Goal: Task Accomplishment & Management: Use online tool/utility

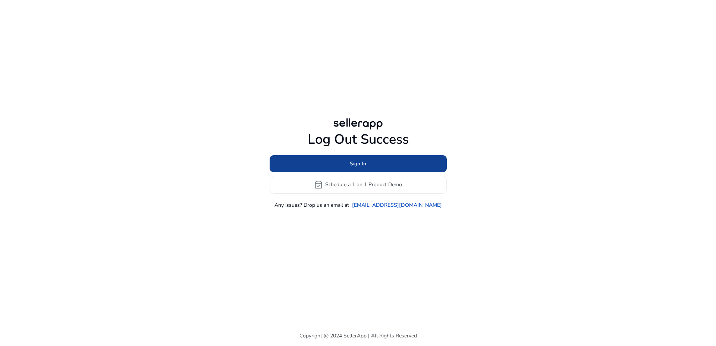
click at [375, 167] on span at bounding box center [358, 163] width 177 height 18
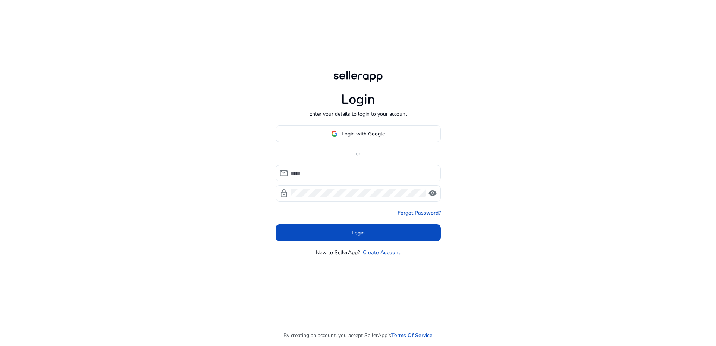
type input "**********"
click at [360, 231] on span "Login" at bounding box center [358, 233] width 13 height 8
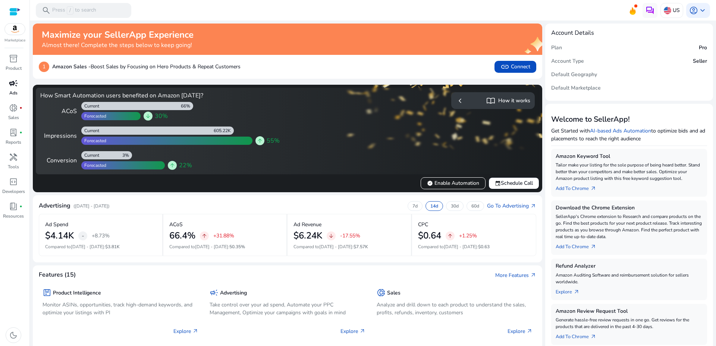
click at [13, 86] on span "campaign" at bounding box center [13, 83] width 9 height 9
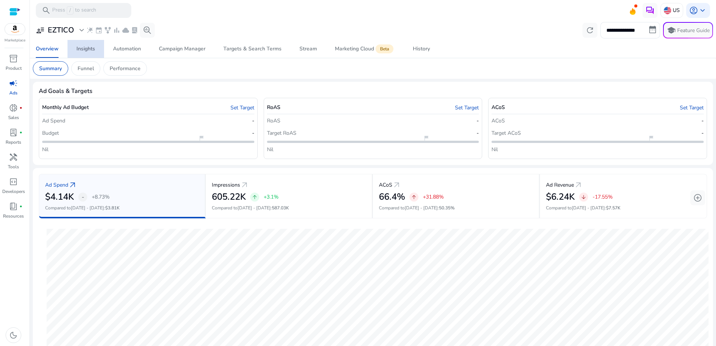
click at [87, 47] on div "Insights" at bounding box center [85, 48] width 19 height 5
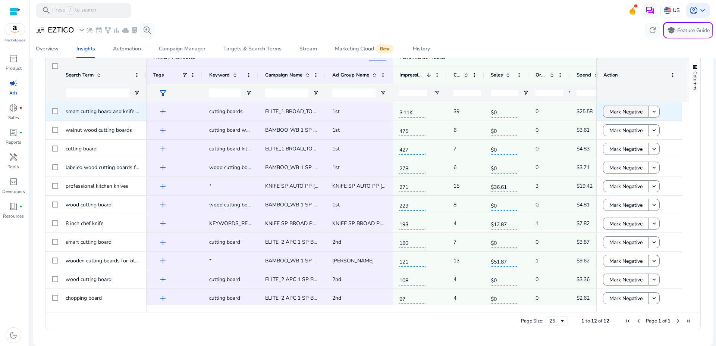
click at [616, 111] on span "Mark Negative" at bounding box center [626, 111] width 33 height 15
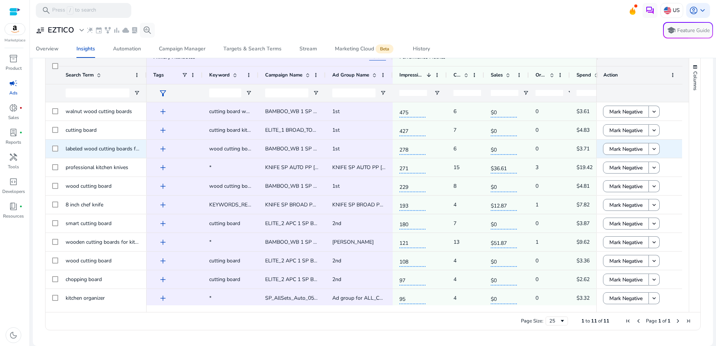
scroll to position [2, 0]
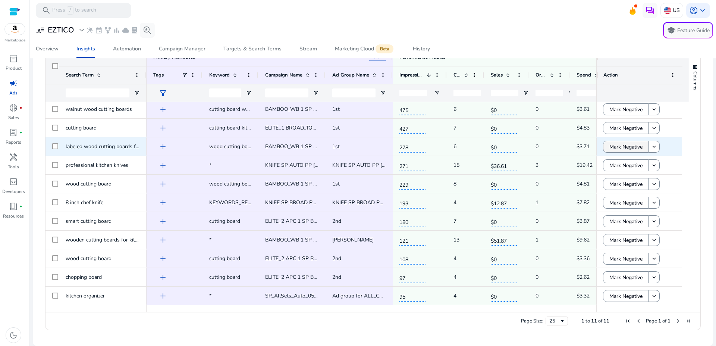
click at [610, 149] on span "Mark Negative" at bounding box center [626, 146] width 33 height 15
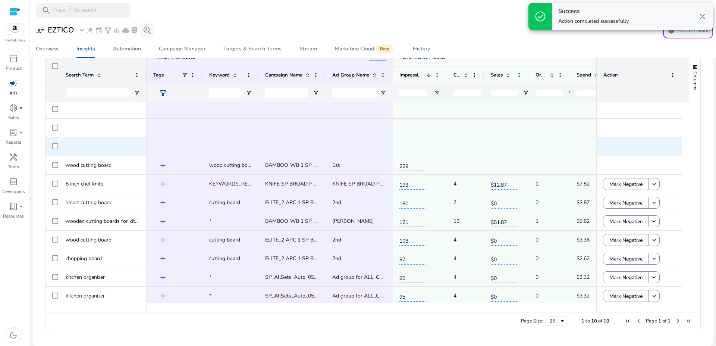
scroll to position [0, 0]
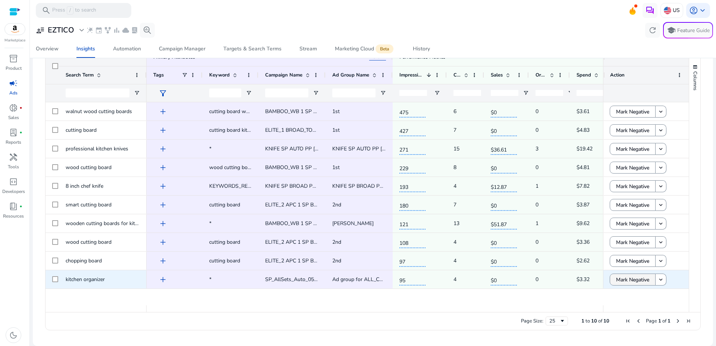
click at [618, 279] on span "Mark Negative" at bounding box center [632, 279] width 33 height 15
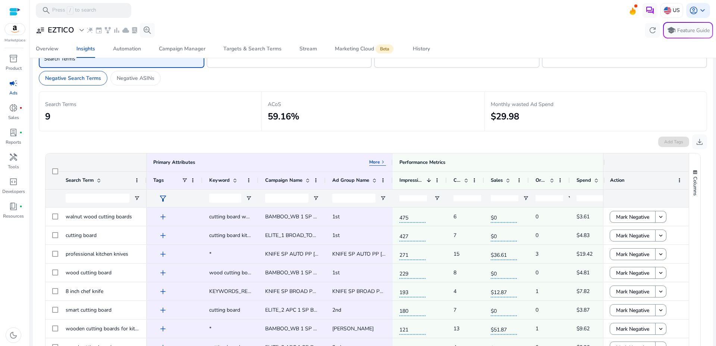
scroll to position [141, 0]
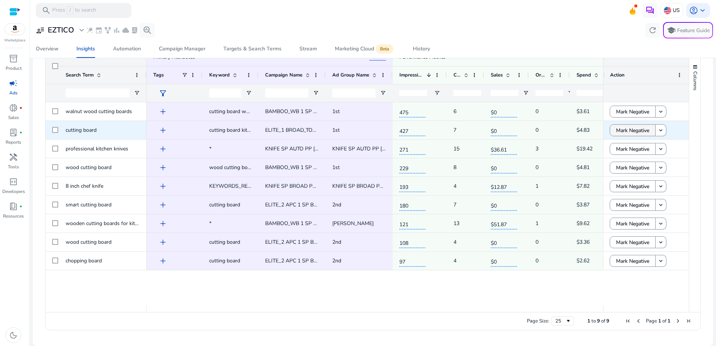
click at [616, 128] on span "Mark Negative" at bounding box center [632, 130] width 33 height 15
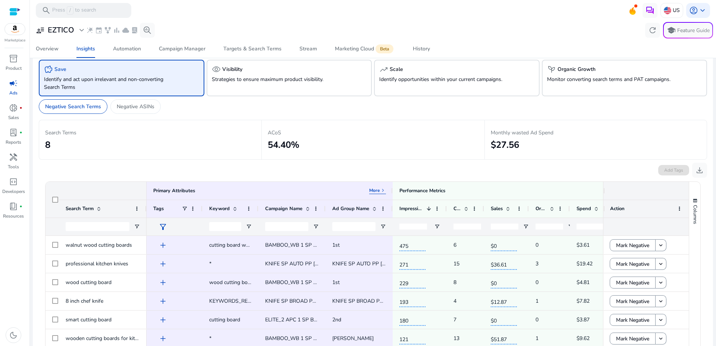
scroll to position [0, 0]
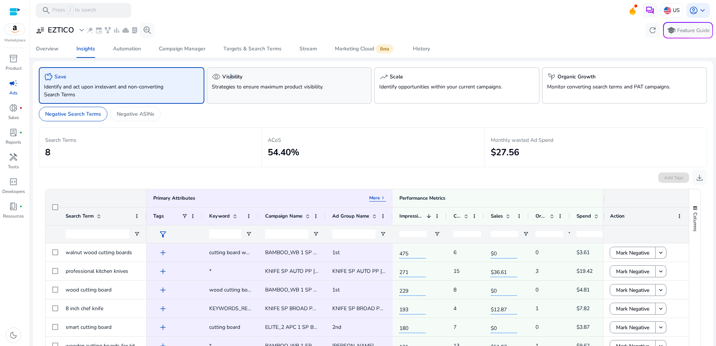
click at [228, 78] on h5 "Visibility" at bounding box center [232, 77] width 20 height 6
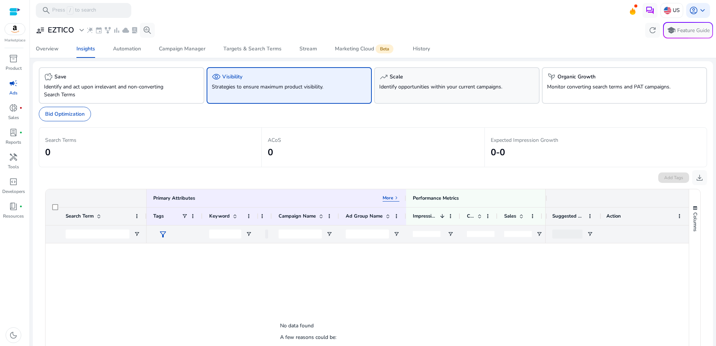
click at [422, 75] on div "trending_up Scale" at bounding box center [456, 76] width 155 height 9
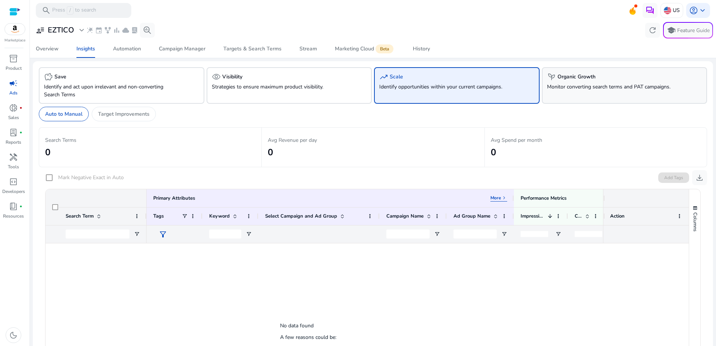
click at [579, 90] on p "Monitor converting search terms and PAT campaigns." at bounding box center [611, 87] width 129 height 8
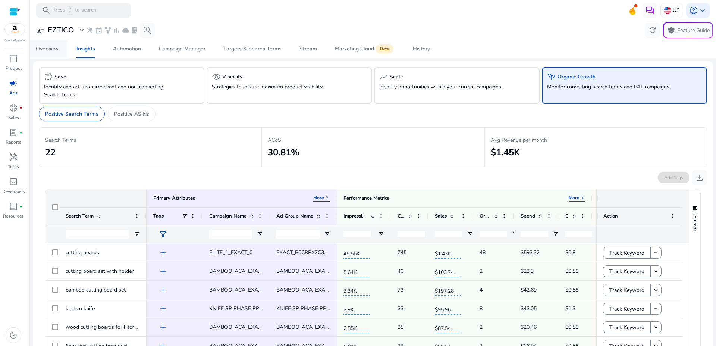
click at [47, 48] on div "Overview" at bounding box center [47, 48] width 23 height 5
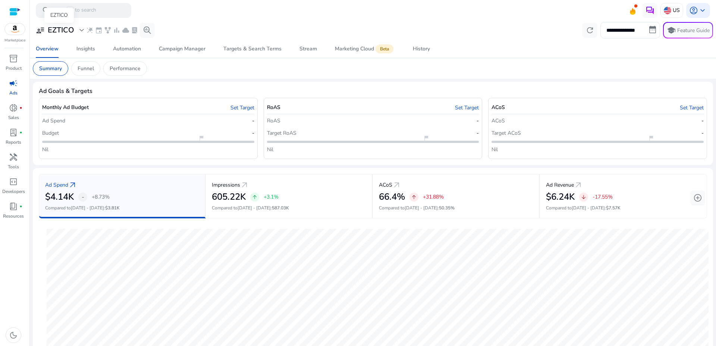
click at [60, 32] on h3 "EZTICO" at bounding box center [61, 30] width 26 height 9
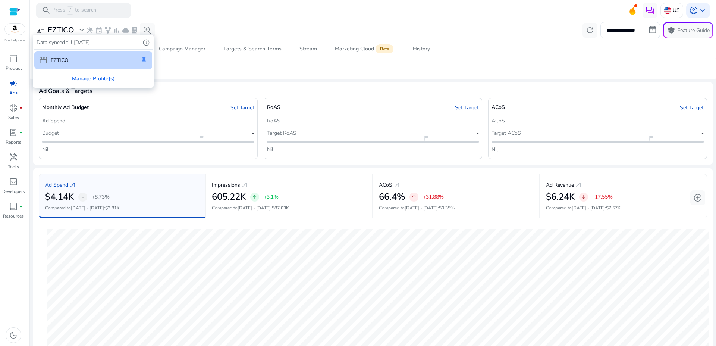
click at [358, 17] on div at bounding box center [358, 173] width 716 height 346
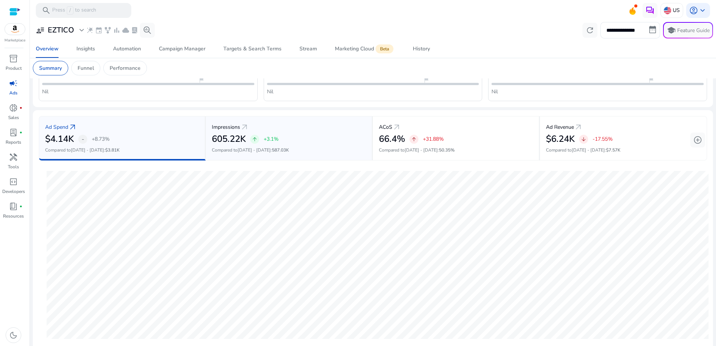
scroll to position [166, 0]
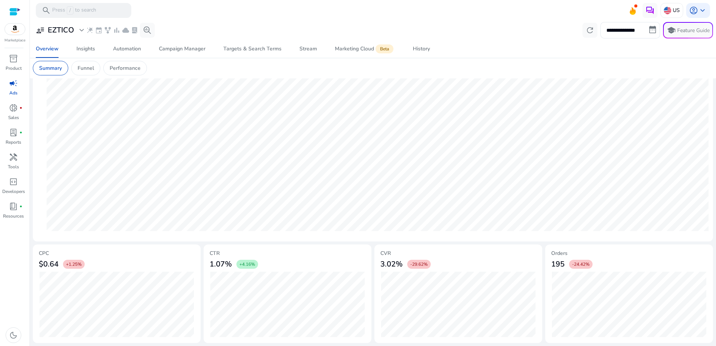
click at [16, 11] on div at bounding box center [14, 11] width 11 height 9
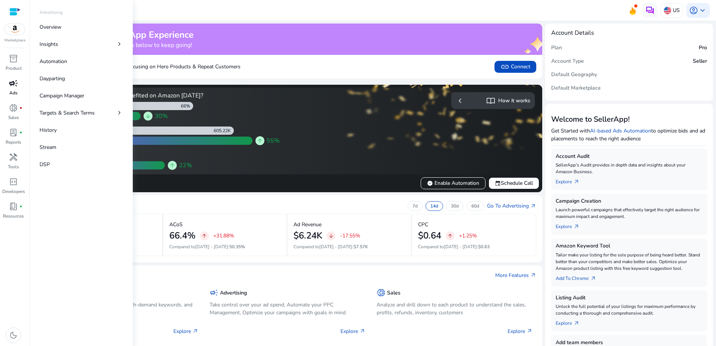
click at [12, 88] on span "campaign" at bounding box center [13, 83] width 9 height 9
